Goal: Find contact information: Find contact information

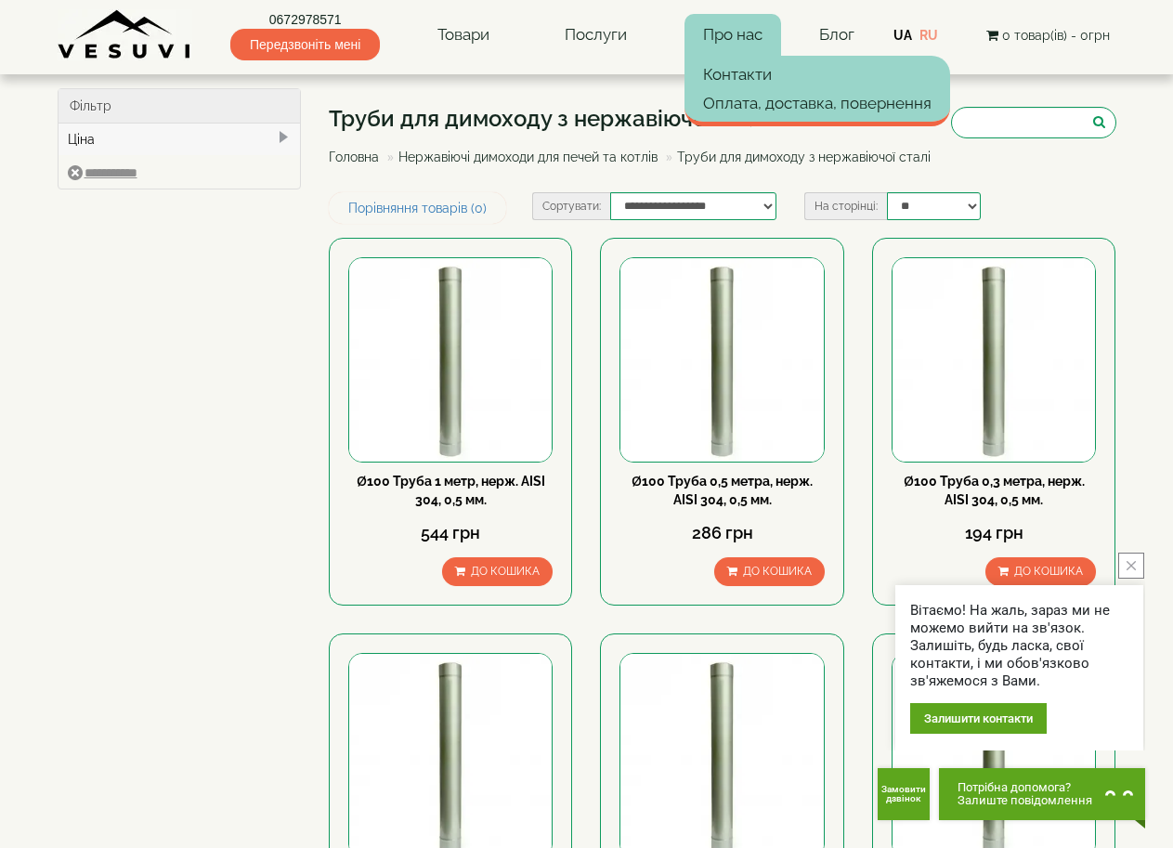
click at [719, 37] on link "Про нас" at bounding box center [732, 35] width 97 height 43
click at [729, 77] on link "Контакти" at bounding box center [817, 74] width 266 height 28
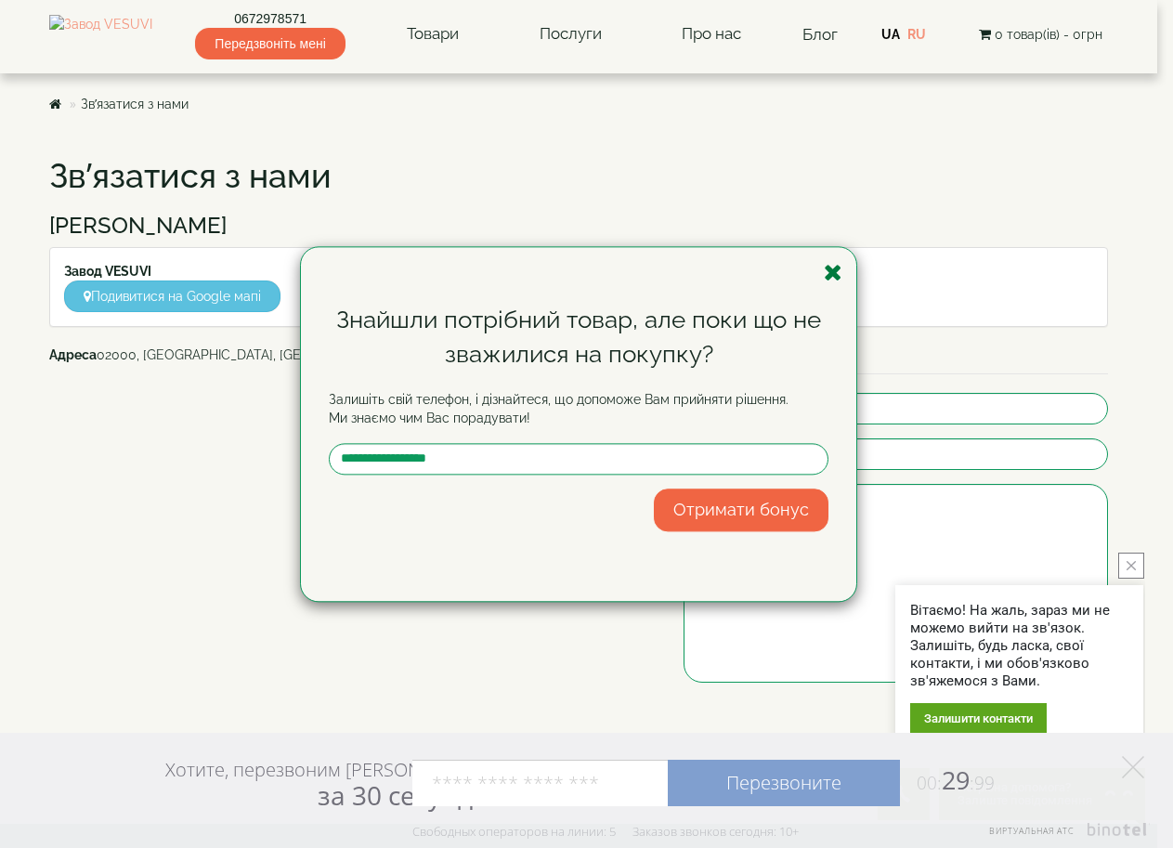
click at [832, 270] on icon "button" at bounding box center [833, 272] width 19 height 23
